Goal: Task Accomplishment & Management: Manage account settings

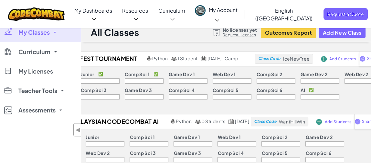
click at [53, 35] on link "My Classes" at bounding box center [40, 32] width 81 height 19
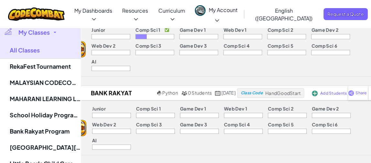
scroll to position [291, 0]
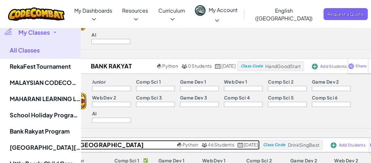
click at [132, 140] on h2 "[GEOGRAPHIC_DATA][DEMOGRAPHIC_DATA], [GEOGRAPHIC_DATA]" at bounding box center [110, 145] width 132 height 10
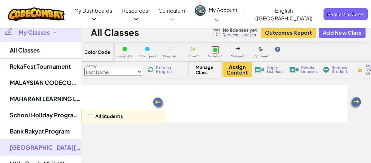
select select "560f1a9f22961295f9427742"
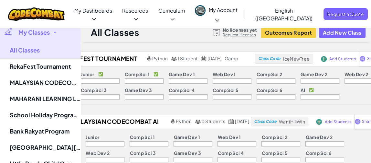
click at [51, 32] on link "My Classes" at bounding box center [40, 32] width 81 height 19
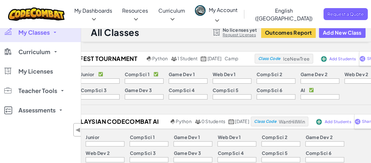
click at [51, 32] on link "My Classes" at bounding box center [40, 32] width 81 height 19
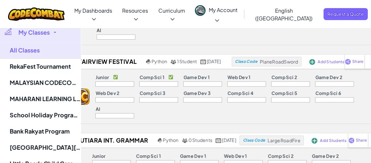
scroll to position [517, 0]
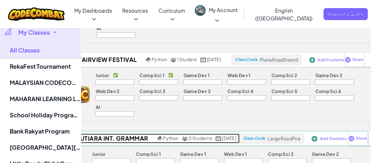
click at [107, 133] on h2 "Mutiara Int. Grammar" at bounding box center [110, 138] width 91 height 10
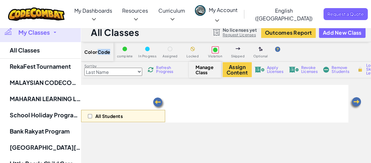
click at [107, 46] on div "Color Code" at bounding box center [97, 51] width 32 height 19
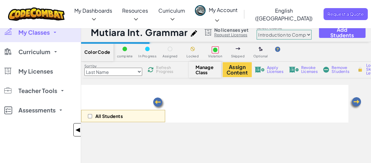
click at [78, 128] on span "◀" at bounding box center [77, 129] width 5 height 9
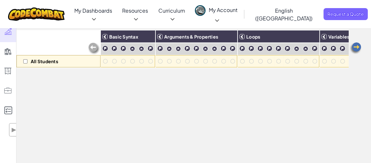
scroll to position [65, 0]
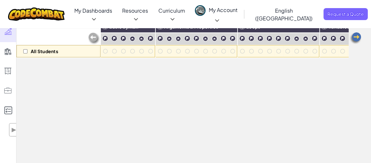
click at [130, 66] on div "All Students Basic Syntax Arguments & Properties Loops Variables" at bounding box center [182, 110] width 332 height 181
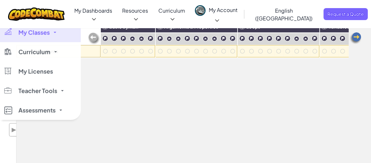
click at [43, 34] on span "My Classes" at bounding box center [33, 32] width 31 height 6
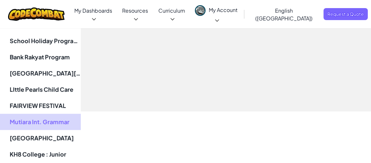
scroll to position [226, 0]
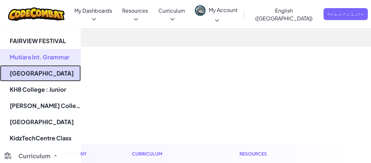
click at [47, 72] on link "[GEOGRAPHIC_DATA]" at bounding box center [40, 73] width 81 height 16
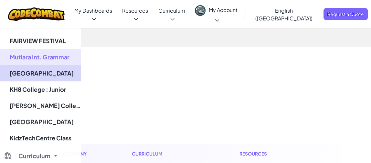
select select "65f32b6c87c07dbeb5ba1936"
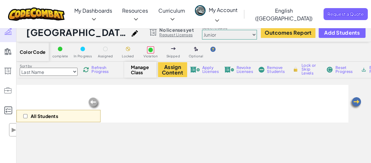
click at [47, 72] on select "Last Name first Name Progress (High to Low) Progress (Low to Hight)" at bounding box center [49, 72] width 58 height 8
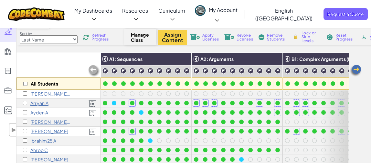
scroll to position [30, 0]
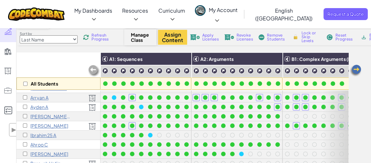
click at [41, 142] on p "Ahroo C" at bounding box center [39, 144] width 18 height 5
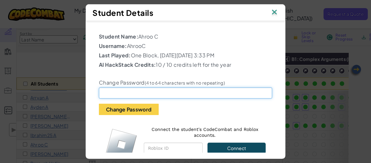
click at [170, 93] on input "text" at bounding box center [185, 92] width 173 height 11
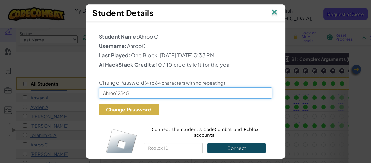
type input "Ahroo12345"
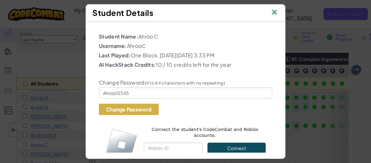
click at [140, 114] on button "Change Password" at bounding box center [129, 108] width 60 height 11
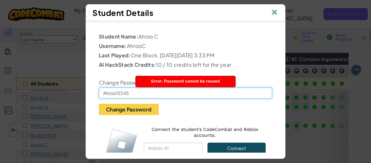
click at [127, 94] on input "Ahroo12345" at bounding box center [185, 92] width 173 height 11
drag, startPoint x: 129, startPoint y: 92, endPoint x: 100, endPoint y: 98, distance: 30.2
click at [100, 98] on div "Change Password (4 to 64 characters with no repeating) Ahroo12345 Change Passwo…" at bounding box center [185, 92] width 183 height 45
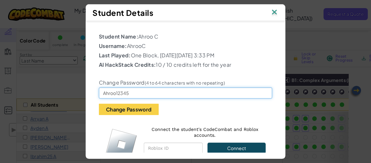
scroll to position [0, 0]
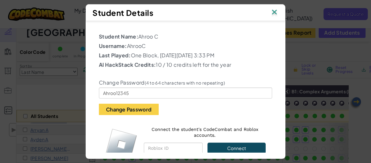
click at [275, 13] on img at bounding box center [274, 13] width 8 height 10
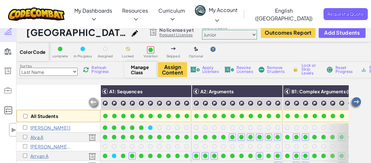
click at [223, 35] on select "Junior Introduction to Computer Science Game Development 1 Web Development 1 Co…" at bounding box center [229, 35] width 55 height 10
click at [202, 30] on select "Junior Introduction to Computer Science Game Development 1 Web Development 1 Co…" at bounding box center [229, 35] width 55 height 10
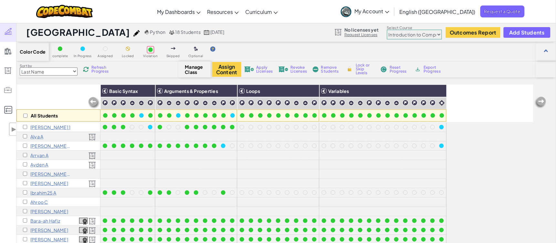
click at [371, 35] on select "Junior Introduction to Computer Science Game Development 1 Web Development 1 Co…" at bounding box center [414, 35] width 55 height 10
select select "65f32b6c87c07dbeb5ba1936"
click at [371, 30] on select "Junior Introduction to Computer Science Game Development 1 Web Development 1 Co…" at bounding box center [414, 35] width 55 height 10
click at [371, 34] on select "Junior Introduction to Computer Science Game Development 1 Web Development 1 Co…" at bounding box center [414, 35] width 55 height 10
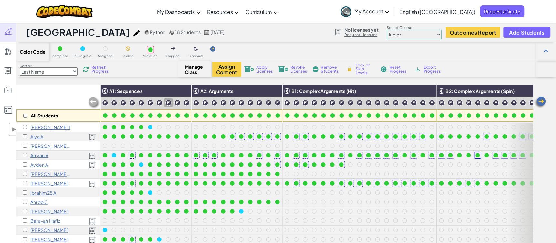
click at [80, 91] on div "All Students" at bounding box center [58, 104] width 84 height 38
click at [25, 162] on input "checkbox" at bounding box center [25, 202] width 4 height 4
click at [371, 70] on span "Reset Progress" at bounding box center [399, 70] width 19 height 8
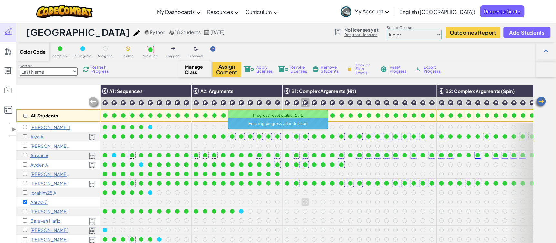
click at [371, 51] on div "Color Code complete In Progress Assigned Locked Violation Skipped Optional" at bounding box center [286, 51] width 540 height 19
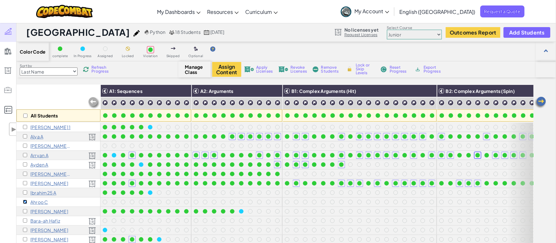
click at [25, 162] on input "checkbox" at bounding box center [25, 202] width 4 height 4
checkbox input "false"
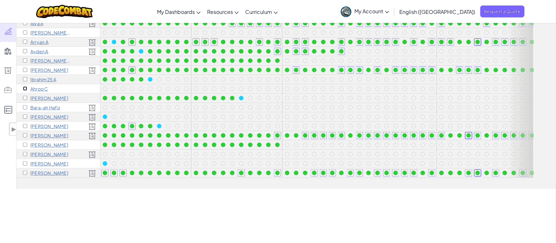
scroll to position [97, 0]
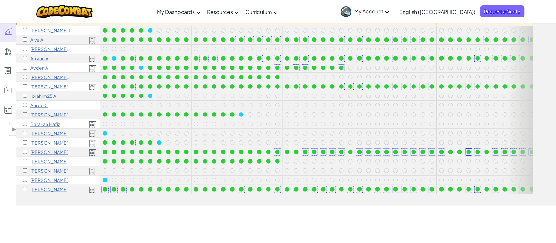
click at [36, 159] on p "[PERSON_NAME]" at bounding box center [49, 161] width 38 height 5
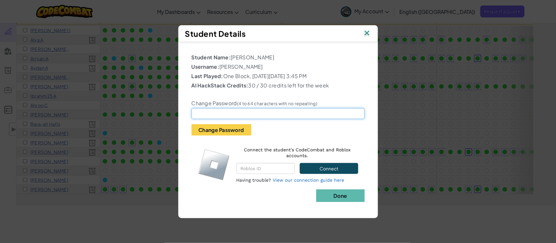
click at [225, 117] on input "text" at bounding box center [278, 113] width 173 height 11
type input "Talullah12345"
click at [192, 124] on button "Change Password" at bounding box center [222, 129] width 60 height 11
click at [368, 32] on img at bounding box center [367, 34] width 8 height 10
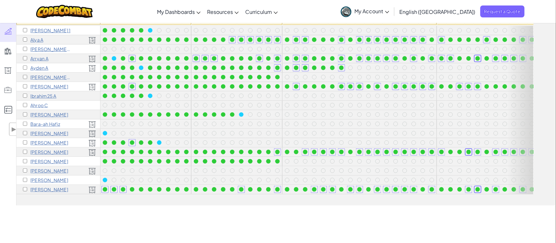
click at [44, 57] on p "Arryan A" at bounding box center [39, 58] width 18 height 5
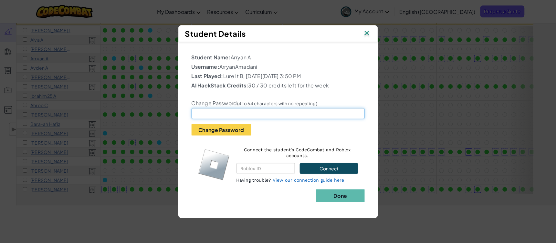
click at [283, 112] on input "text" at bounding box center [278, 113] width 173 height 11
type input "Arryan12345"
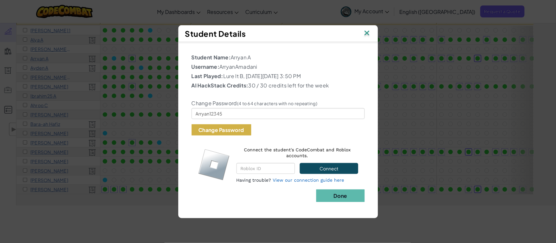
click at [246, 132] on button "Change Password" at bounding box center [222, 129] width 60 height 11
click at [366, 30] on img at bounding box center [367, 34] width 8 height 10
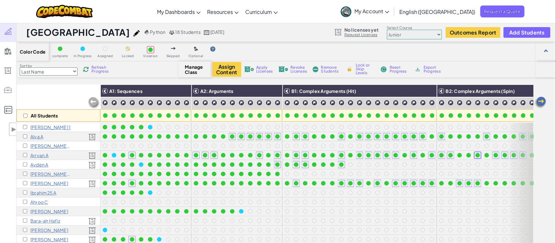
scroll to position [3, 0]
click at [37, 136] on p "Alya A" at bounding box center [36, 136] width 13 height 5
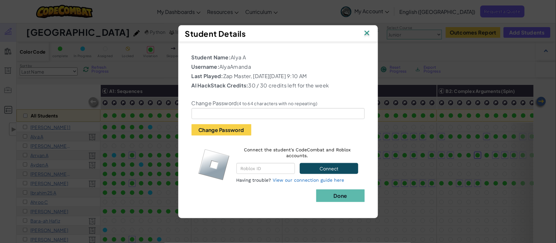
click at [369, 29] on img at bounding box center [367, 34] width 8 height 10
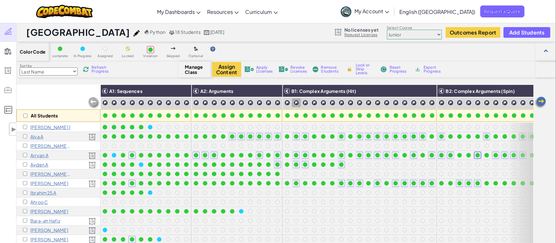
scroll to position [97, 0]
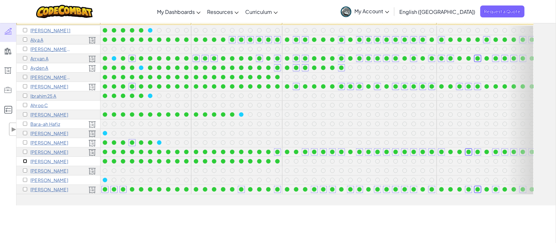
click at [25, 159] on input "checkbox" at bounding box center [25, 161] width 4 height 4
checkbox input "true"
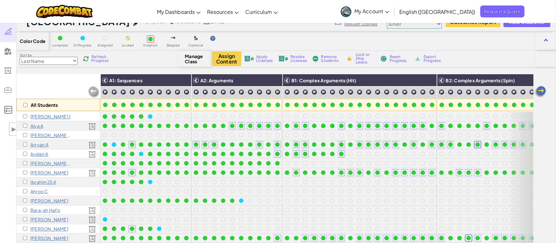
scroll to position [0, 0]
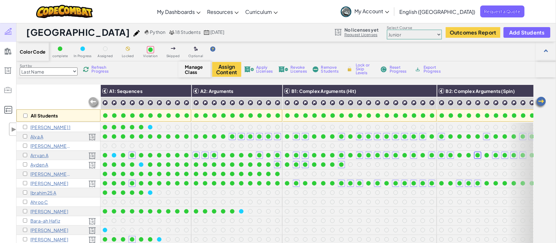
click at [258, 70] on span "Apply Licenses" at bounding box center [265, 70] width 16 height 8
click at [229, 69] on button "Assign Content" at bounding box center [226, 69] width 29 height 15
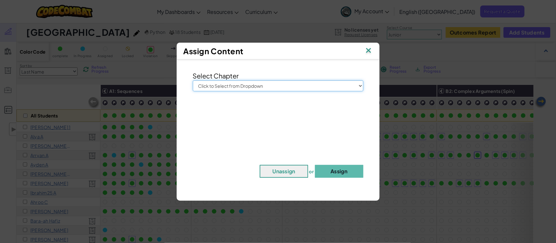
click at [253, 88] on select "Click to Select from Dropdown Junior Introduction to Computer Science Game Deve…" at bounding box center [278, 86] width 171 height 11
select select "Junior"
click at [193, 81] on select "Click to Select from Dropdown Junior Introduction to Computer Science Game Deve…" at bounding box center [278, 86] width 171 height 11
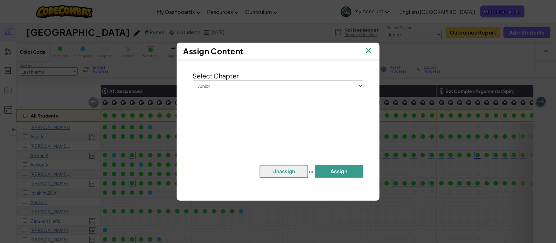
click at [339, 162] on button "Assign" at bounding box center [339, 171] width 48 height 13
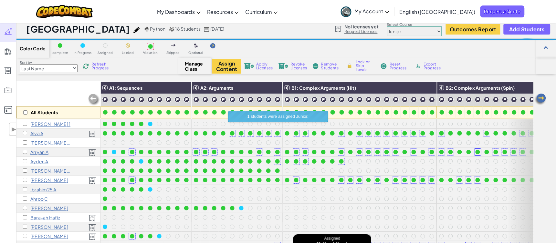
scroll to position [145, 0]
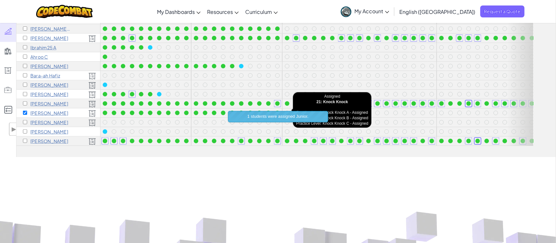
click at [286, 111] on div at bounding box center [287, 113] width 5 height 5
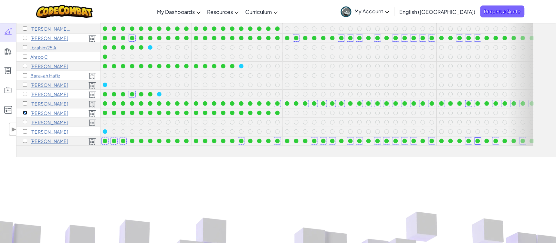
click at [23, 111] on input "checkbox" at bounding box center [25, 113] width 4 height 4
checkbox input "false"
click at [24, 142] on input "checkbox" at bounding box center [25, 141] width 4 height 4
checkbox input "true"
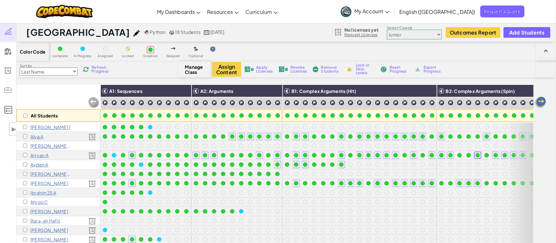
click at [297, 69] on span "Revoke Licenses" at bounding box center [299, 70] width 16 height 8
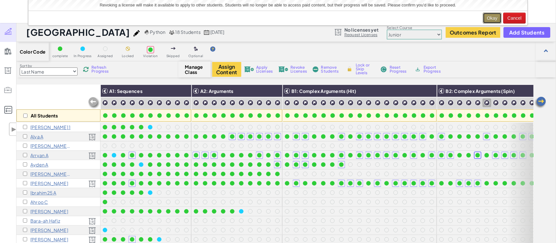
click at [371, 19] on button "Okay" at bounding box center [492, 18] width 19 height 11
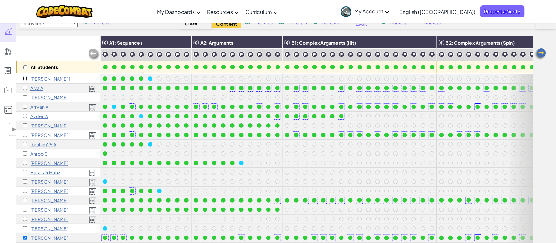
click at [25, 77] on input "checkbox" at bounding box center [25, 79] width 4 height 4
checkbox input "true"
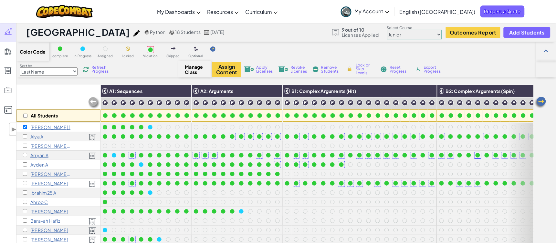
click at [262, 70] on span "Apply Licenses" at bounding box center [265, 70] width 16 height 8
click at [93, 128] on div "[PERSON_NAME] 1" at bounding box center [58, 127] width 84 height 9
click at [24, 126] on input "checkbox" at bounding box center [25, 127] width 4 height 4
checkbox input "true"
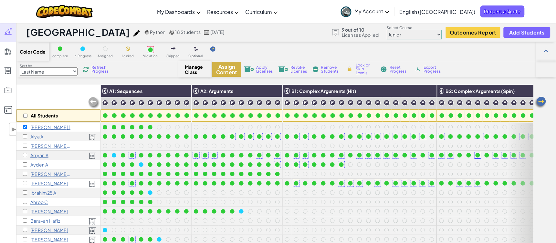
click at [218, 70] on button "Assign Content" at bounding box center [226, 69] width 29 height 15
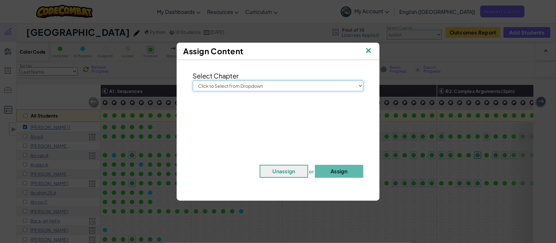
click at [276, 91] on select "Click to Select from Dropdown Junior Introduction to Computer Science Game Deve…" at bounding box center [278, 86] width 171 height 11
select select "Junior"
click at [193, 81] on select "Click to Select from Dropdown Junior Introduction to Computer Science Game Deve…" at bounding box center [278, 86] width 171 height 11
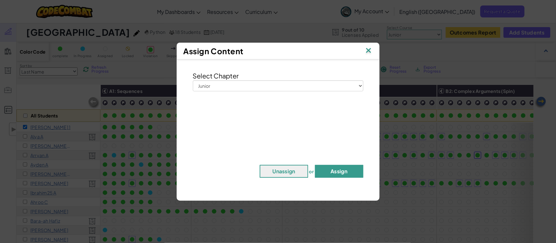
click at [331, 173] on button "Assign" at bounding box center [339, 171] width 48 height 13
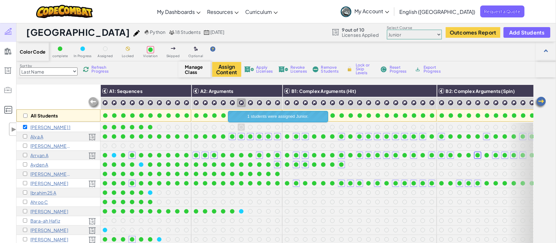
click at [256, 70] on div "Apply Licenses" at bounding box center [258, 69] width 31 height 5
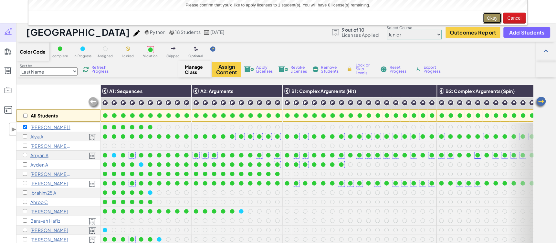
click at [488, 17] on button "Okay" at bounding box center [492, 18] width 19 height 11
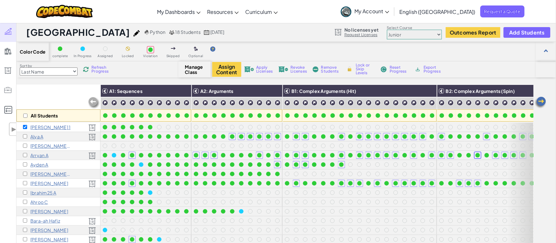
click at [42, 162] on p "Ayden A" at bounding box center [39, 164] width 18 height 5
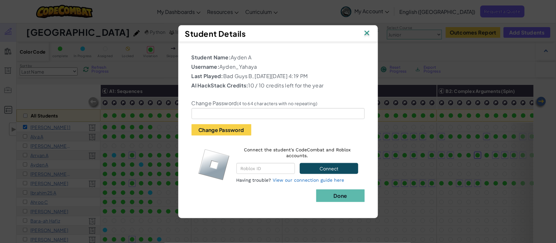
click at [367, 29] on img at bounding box center [367, 34] width 8 height 10
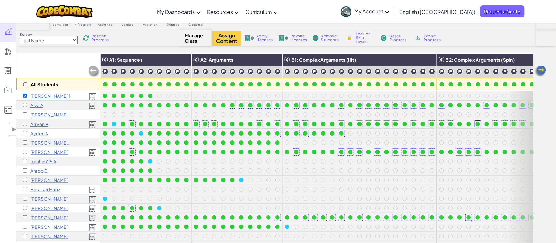
scroll to position [48, 0]
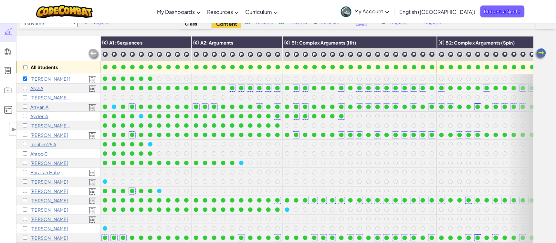
click at [43, 161] on p "[PERSON_NAME]" at bounding box center [49, 163] width 38 height 5
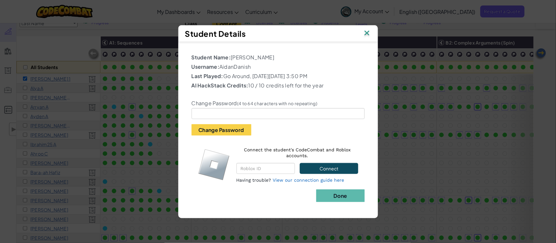
click at [368, 37] on img at bounding box center [367, 34] width 8 height 10
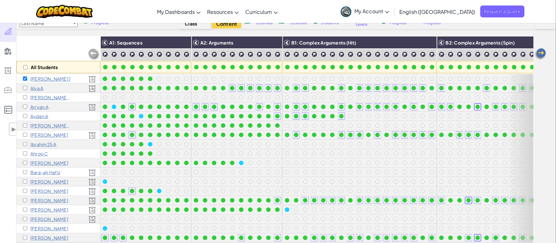
scroll to position [0, 0]
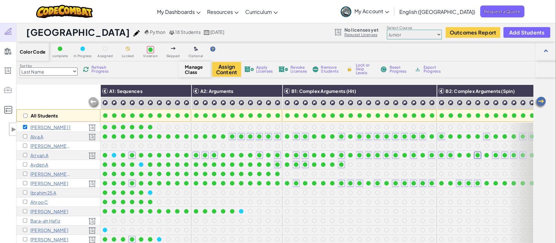
click at [425, 38] on select "Junior Introduction to Computer Science Game Development 1 Web Development 1 Co…" at bounding box center [414, 35] width 55 height 10
click at [388, 30] on select "Junior Introduction to Computer Science Game Development 1 Web Development 1 Co…" at bounding box center [414, 35] width 55 height 10
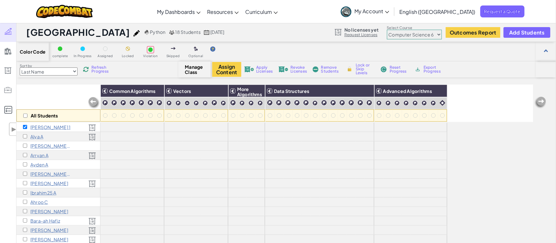
click at [406, 37] on select "Junior Introduction to Computer Science Game Development 1 Web Development 1 Co…" at bounding box center [414, 35] width 55 height 10
click at [388, 30] on select "Junior Introduction to Computer Science Game Development 1 Web Development 1 Co…" at bounding box center [414, 35] width 55 height 10
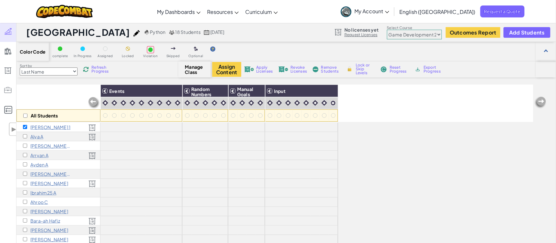
scroll to position [3, 0]
click at [412, 38] on select "Junior Introduction to Computer Science Game Development 1 Web Development 1 Co…" at bounding box center [414, 35] width 55 height 10
click at [388, 30] on select "Junior Introduction to Computer Science Game Development 1 Web Development 1 Co…" at bounding box center [414, 35] width 55 height 10
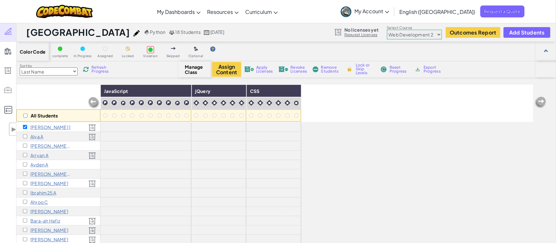
click at [413, 36] on select "Junior Introduction to Computer Science Game Development 1 Web Development 1 Co…" at bounding box center [414, 35] width 55 height 10
select select "5789587aad86a6efb573701f"
click at [388, 30] on select "Junior Introduction to Computer Science Game Development 1 Web Development 1 Co…" at bounding box center [414, 35] width 55 height 10
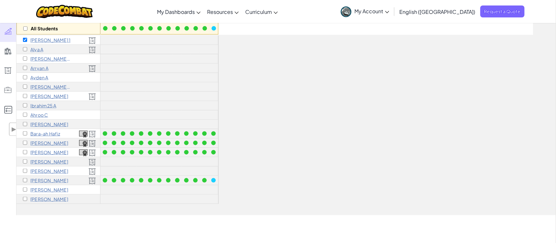
scroll to position [97, 0]
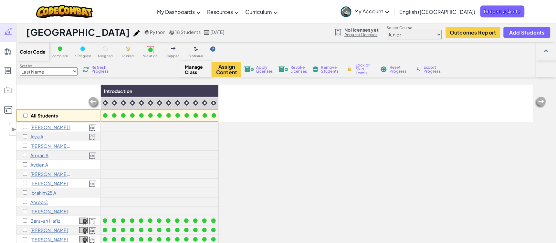
click at [431, 35] on select "Junior Introduction to Computer Science Game Development 1 Web Development 1 Co…" at bounding box center [414, 35] width 55 height 10
select select "5632661322961295f9428638"
click at [388, 30] on select "Junior Introduction to Computer Science Game Development 1 Web Development 1 Co…" at bounding box center [414, 35] width 55 height 10
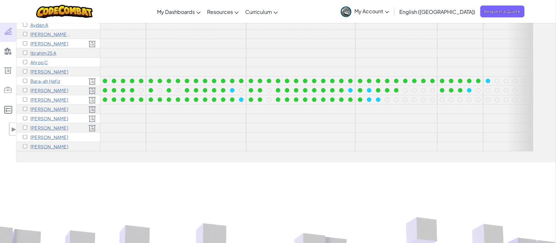
scroll to position [145, 0]
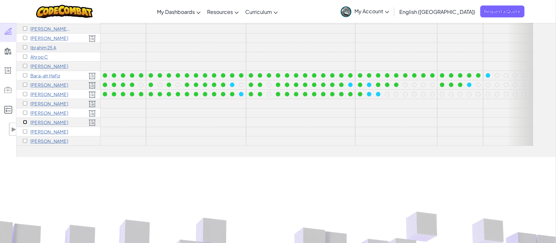
click at [26, 120] on input "checkbox" at bounding box center [25, 122] width 4 height 4
checkbox input "true"
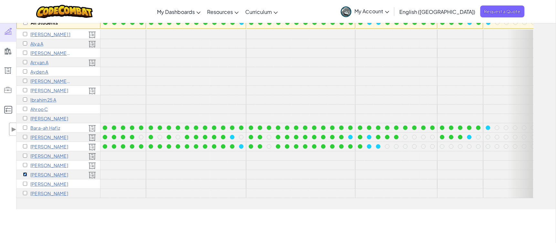
scroll to position [0, 0]
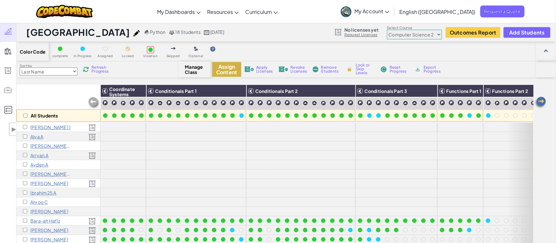
click at [228, 71] on button "Assign Content" at bounding box center [226, 69] width 29 height 15
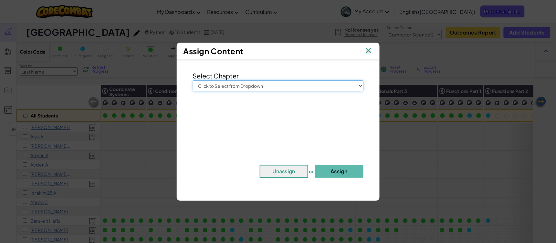
click at [248, 90] on select "Click to Select from Dropdown Junior Introduction to Computer Science Game Deve…" at bounding box center [278, 86] width 171 height 11
select select "Computer Science 2"
click at [193, 81] on select "Click to Select from Dropdown Junior Introduction to Computer Science Game Deve…" at bounding box center [278, 86] width 171 height 11
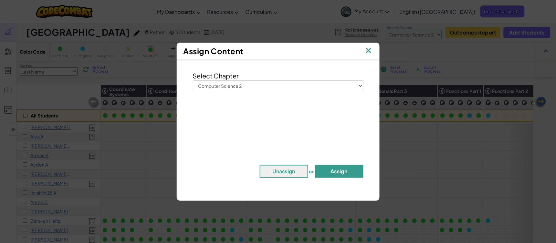
click at [333, 175] on button "Assign" at bounding box center [339, 171] width 48 height 13
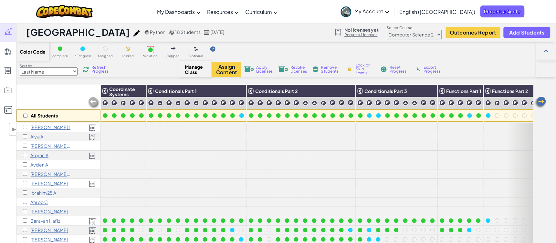
click at [431, 35] on select "Junior Introduction to Computer Science Game Development 1 Web Development 1 Co…" at bounding box center [414, 35] width 55 height 10
click at [388, 30] on select "Junior Introduction to Computer Science Game Development 1 Web Development 1 Co…" at bounding box center [414, 35] width 55 height 10
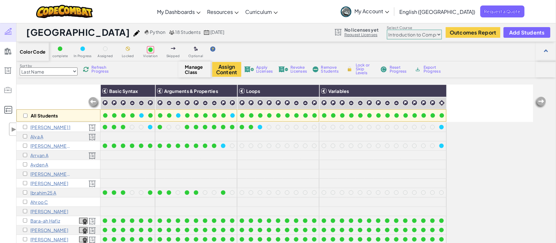
click at [423, 31] on select "Junior Introduction to Computer Science Game Development 1 Web Development 1 Co…" at bounding box center [414, 35] width 55 height 10
click at [388, 30] on select "Junior Introduction to Computer Science Game Development 1 Web Development 1 Co…" at bounding box center [414, 35] width 55 height 10
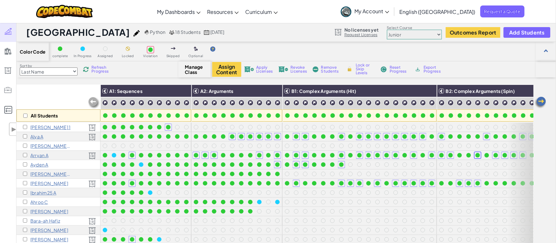
click at [404, 36] on select "Junior Introduction to Computer Science Game Development 1 Web Development 1 Co…" at bounding box center [414, 35] width 55 height 10
select select "560f1a9f22961295f9427742"
click at [388, 30] on select "Junior Introduction to Computer Science Game Development 1 Web Development 1 Co…" at bounding box center [414, 35] width 55 height 10
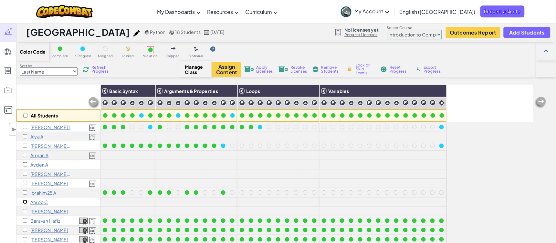
click at [25, 203] on input "checkbox" at bounding box center [25, 202] width 4 height 4
checkbox input "true"
click at [227, 71] on button "Assign Content" at bounding box center [226, 69] width 29 height 15
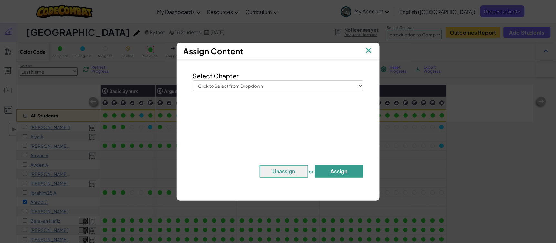
click at [338, 172] on button "Assign" at bounding box center [339, 171] width 48 height 13
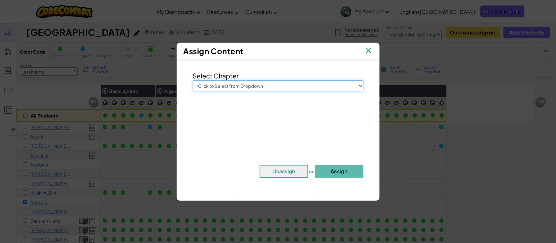
click at [306, 87] on select "Click to Select from Dropdown Junior Introduction to Computer Science Game Deve…" at bounding box center [278, 86] width 171 height 11
select select "Introduction to Computer Science"
click at [193, 81] on select "Click to Select from Dropdown Junior Introduction to Computer Science Game Deve…" at bounding box center [278, 86] width 171 height 11
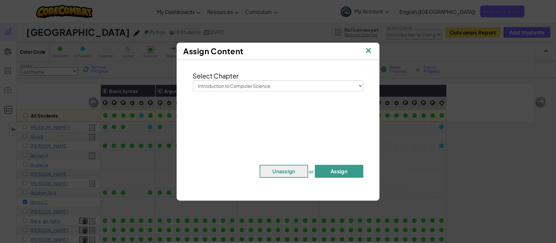
click at [337, 170] on button "Assign" at bounding box center [339, 171] width 48 height 13
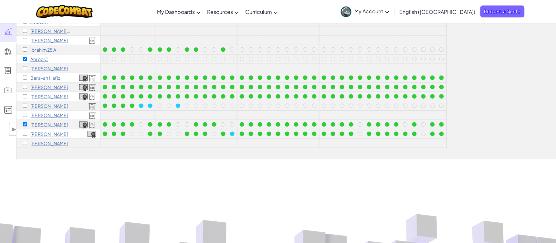
scroll to position [145, 0]
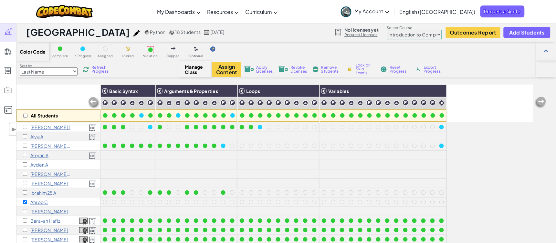
select select "560f1a9f22961295f9427742"
